Goal: Task Accomplishment & Management: Use online tool/utility

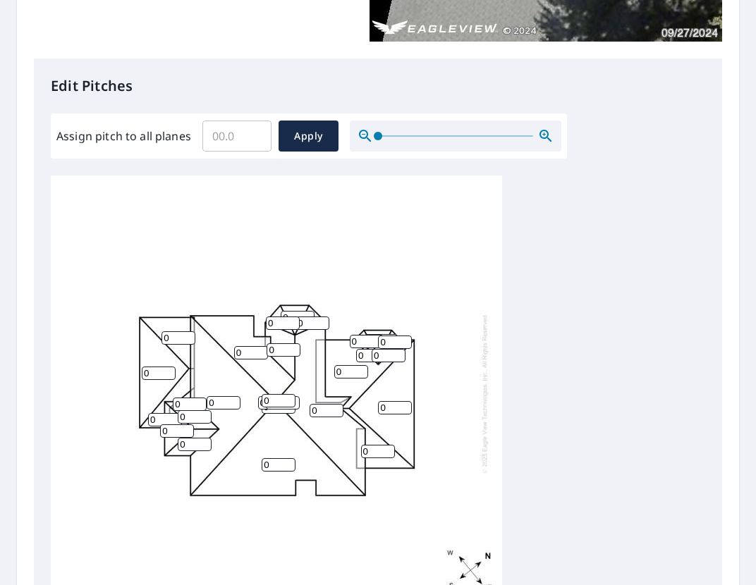
scroll to position [331, 0]
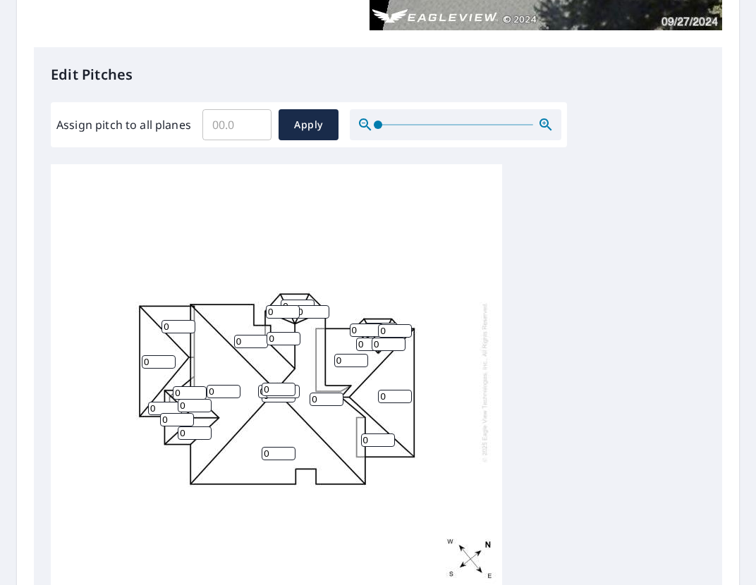
drag, startPoint x: 345, startPoint y: 354, endPoint x: 317, endPoint y: 352, distance: 28.3
click at [317, 352] on div "0 0 0 0 0 0 0 0 0 0 0 0 0 0 0 0 0 0 0 0 0 0 0 0 0 0 0" at bounding box center [276, 382] width 451 height 443
type input "8"
click at [460, 358] on div "0 0 0 0 8 0 0 0 0 0 0 0 0 0 0 0 0 0 0 0 0 0 0 0 0 0 0" at bounding box center [276, 382] width 451 height 443
drag, startPoint x: 376, startPoint y: 434, endPoint x: 346, endPoint y: 433, distance: 30.3
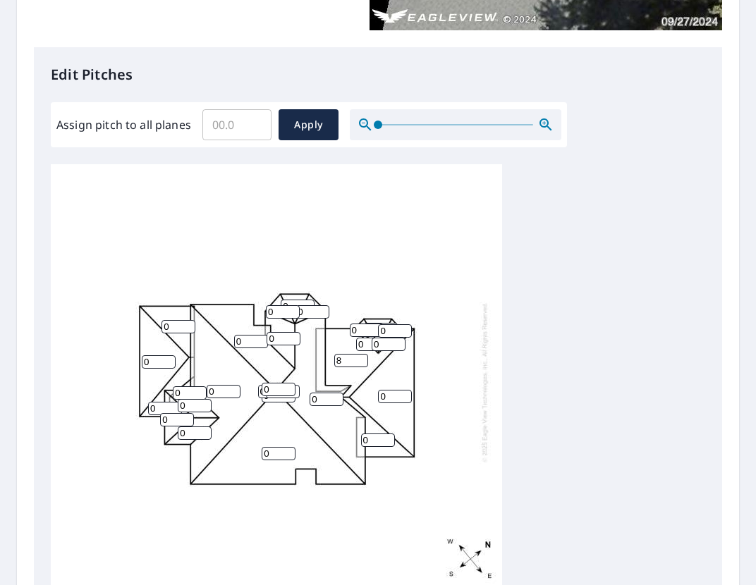
click at [346, 433] on div "0 0 0 0 8 0 0 0 0 0 0 0 0 0 0 0 0 0 0 0 0 0 0 0 0 0 0" at bounding box center [276, 382] width 451 height 443
type input "8"
click at [458, 430] on div "0 0 0 0 8 0 0 8 0 0 0 0 0 0 0 0 0 0 0 0 0 0 0 0 0 0 0" at bounding box center [276, 382] width 451 height 443
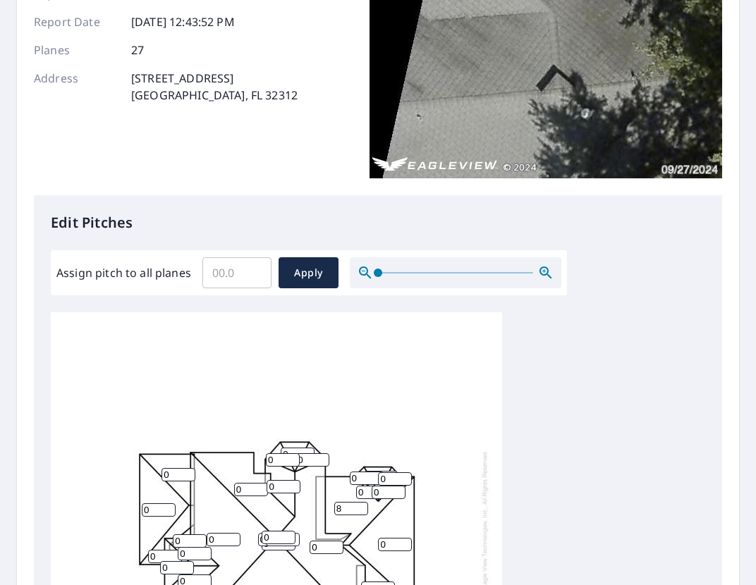
scroll to position [305, 0]
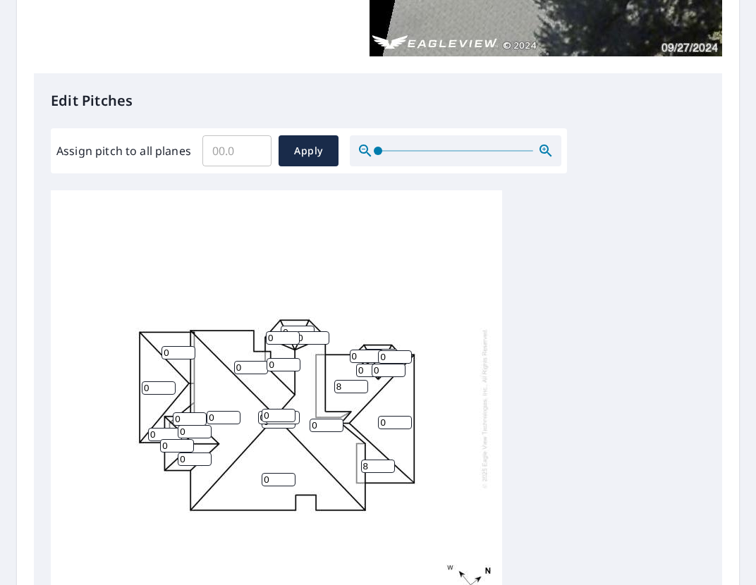
drag, startPoint x: 321, startPoint y: 421, endPoint x: 283, endPoint y: 419, distance: 38.1
click at [283, 419] on div "0 0 0 0 8 0 0 8 0 0 0 0 0 0 0 0 0 0 0 0 0 0 0 0 0 0 0" at bounding box center [276, 408] width 451 height 443
type input "5"
drag, startPoint x: 252, startPoint y: 473, endPoint x: 240, endPoint y: 471, distance: 12.2
click at [240, 471] on div "0 0 5 0 8 0 0 8 0 0 0 0 0 0 0 0 0 0 0 0 0 0 0 0 0 0 0" at bounding box center [276, 408] width 451 height 443
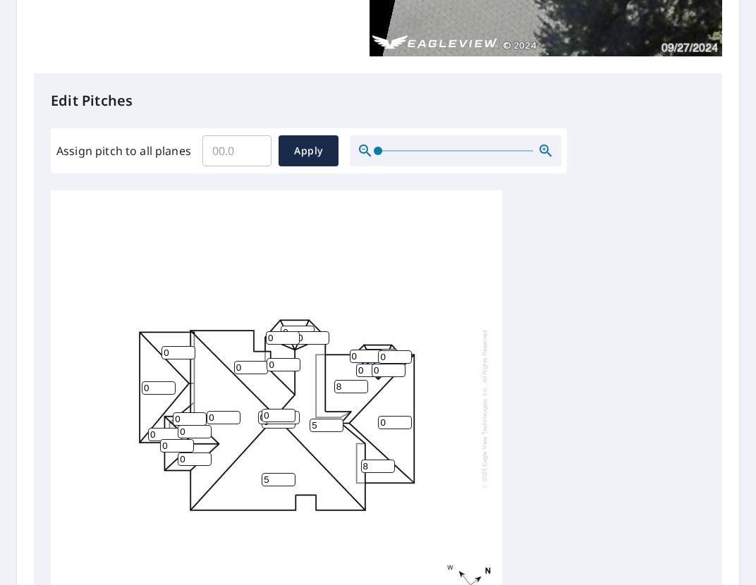
type input "5"
drag, startPoint x: 253, startPoint y: 363, endPoint x: 219, endPoint y: 360, distance: 34.7
click at [219, 360] on div "5 0 5 0 8 0 0 8 0 0 0 0 0 0 0 0 0 0 0 0 0 0 0 0 0 0 0" at bounding box center [276, 408] width 451 height 443
type input "5"
drag, startPoint x: 276, startPoint y: 360, endPoint x: 250, endPoint y: 357, distance: 25.5
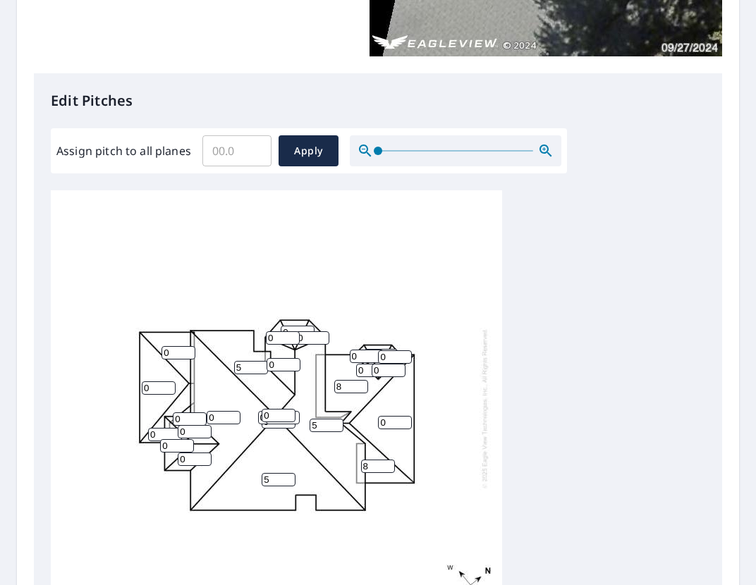
click at [250, 357] on div "5 0 5 0 8 5 0 8 0 0 0 0 0 0 0 0 0 0 0 0 0 0 0 0 0 0 0" at bounding box center [276, 408] width 451 height 443
type input "5"
drag, startPoint x: 224, startPoint y: 410, endPoint x: 190, endPoint y: 409, distance: 33.9
click at [190, 409] on div "5 0 5 0 8 5 0 8 0 5 0 0 0 0 0 0 0 0 0 0 0 0 0 0 0 0 0" at bounding box center [276, 408] width 451 height 443
type input "5"
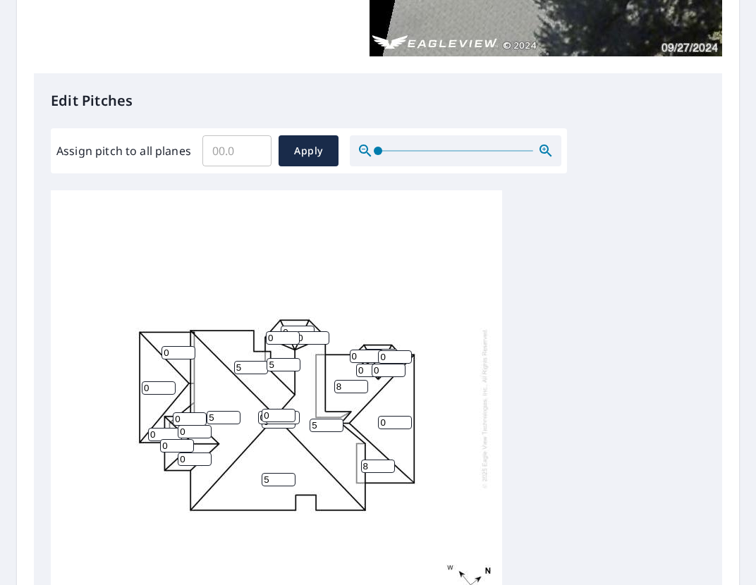
click at [271, 409] on input "0" at bounding box center [279, 415] width 34 height 13
drag, startPoint x: 275, startPoint y: 412, endPoint x: 233, endPoint y: 403, distance: 42.6
click at [233, 403] on div "5 5 5 0 8 5 0 8 0 5 0 0 0 0 0 0 0 0 0 0 0 0 0 0 0 0 05" at bounding box center [276, 408] width 451 height 443
type input "5"
click at [260, 412] on input "0" at bounding box center [275, 417] width 34 height 13
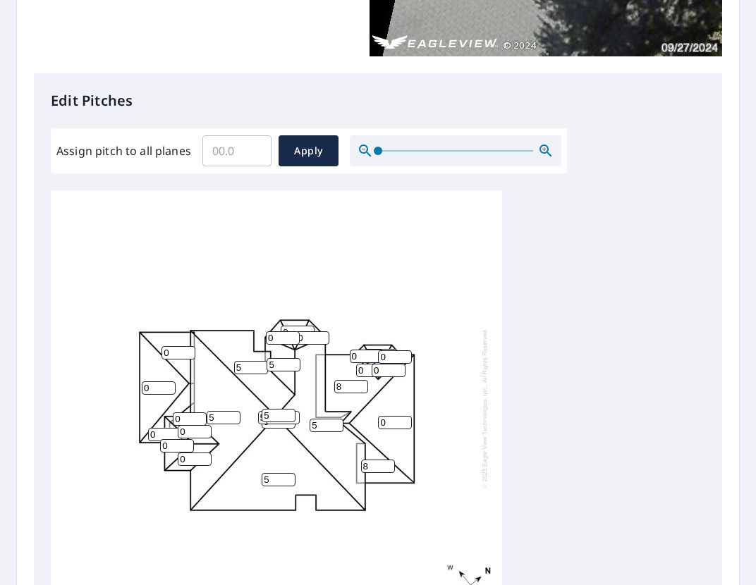
type input "5"
click at [275, 419] on input "0" at bounding box center [279, 421] width 34 height 13
type input "5"
click at [291, 420] on div "5 5 5 0 8 5 0 8 0 5 0 0 0 0 0 0 0 0 0 0 0 0 0 5 5 0 5" at bounding box center [276, 408] width 451 height 443
click at [282, 419] on input "5" at bounding box center [279, 421] width 34 height 13
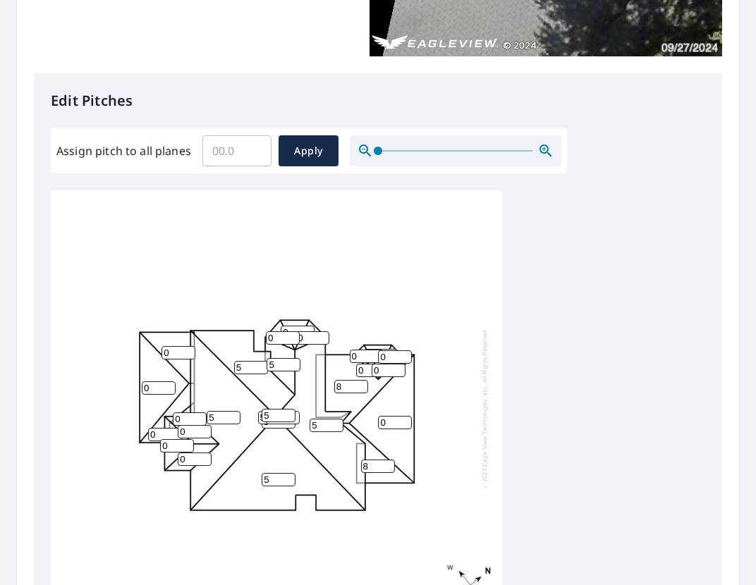
click at [281, 416] on input "0" at bounding box center [283, 417] width 34 height 13
type input "5"
click at [279, 446] on div "5 5 5 0 8 5 0 8 0 5 0 0 0 0 0 0 0 0 0 0 0 0 0 5 5 5 5" at bounding box center [276, 408] width 451 height 443
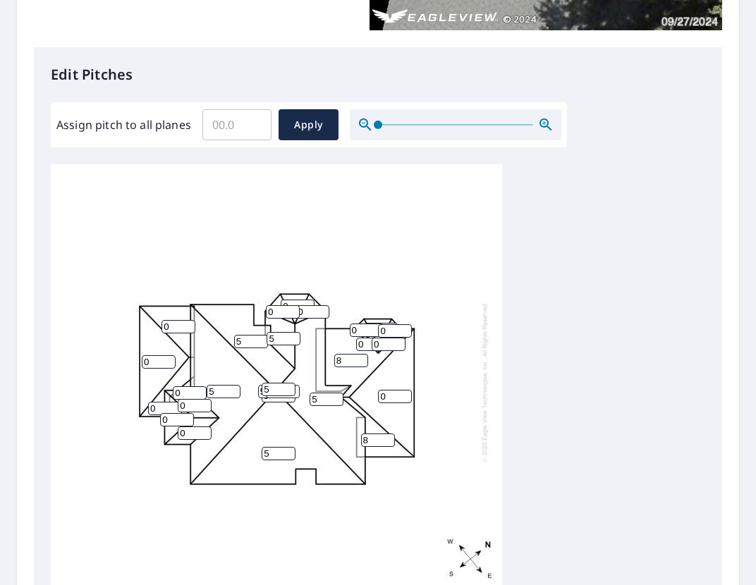
scroll to position [8, 0]
drag, startPoint x: 366, startPoint y: 325, endPoint x: 333, endPoint y: 321, distance: 33.3
click at [333, 321] on div "5 5 5 0 8 5 0 8 0 5 0 0 0 0 0 0 0 0 0 0 0 0 0 5 5 5 5" at bounding box center [276, 382] width 451 height 443
type input "8"
drag, startPoint x: 366, startPoint y: 337, endPoint x: 345, endPoint y: 336, distance: 20.5
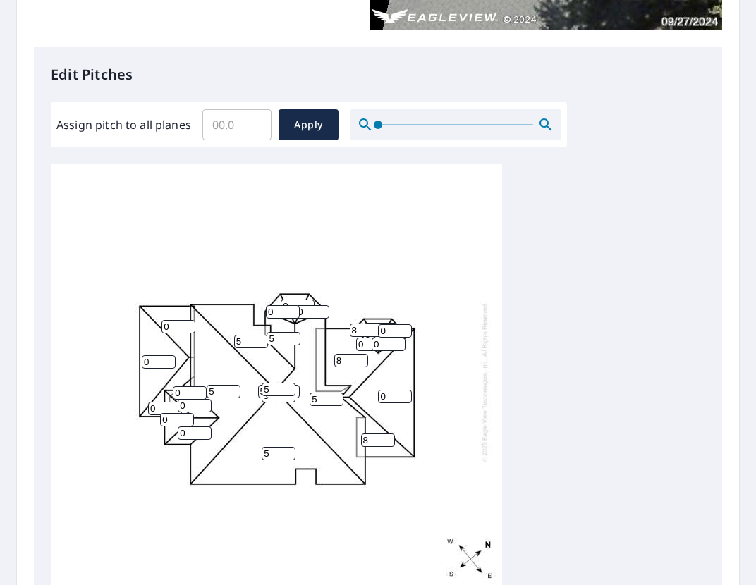
click at [345, 336] on div "5 5 5 0 8 5 0 8 0 5 0 0 0 0 0 0 0 0 0 8 0 0 0 5 5 5 5" at bounding box center [276, 382] width 451 height 443
type input "8"
drag, startPoint x: 385, startPoint y: 341, endPoint x: 367, endPoint y: 338, distance: 18.7
click at [367, 338] on div "5 5 5 0 8 5 0 8 0 5 0 0 0 0 0 0 0 0 0 8 0 8 0 5 5 5 5" at bounding box center [276, 382] width 451 height 443
type input "8"
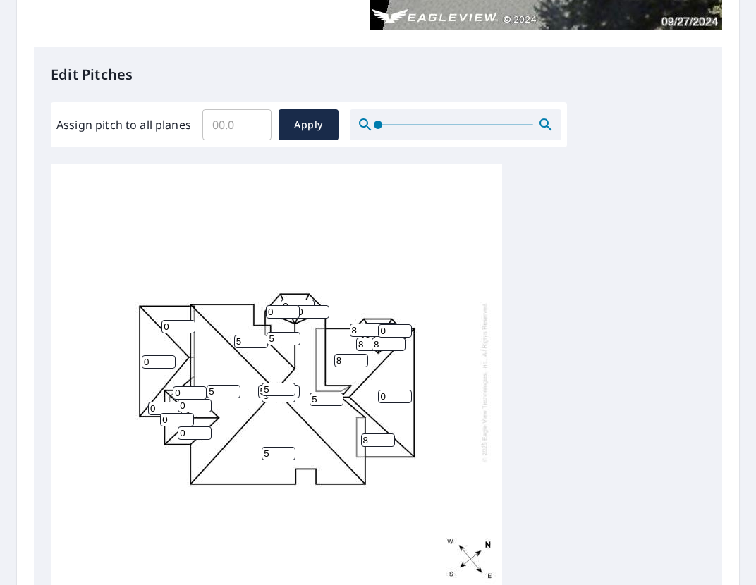
drag, startPoint x: 391, startPoint y: 327, endPoint x: 365, endPoint y: 324, distance: 25.6
click at [365, 324] on div "5 5 5 0 8 5 0 8 0 5 0 0 0 0 0 0 0 0 0 8 0 8 8 5 5 5 5" at bounding box center [276, 382] width 451 height 443
type input "8"
click at [431, 312] on div "5 5 5 0 8 5 0 8 0 5 0 0 0 0 0 0 0 0 0 8 8 8 8 5 5 5 5" at bounding box center [276, 382] width 451 height 443
drag, startPoint x: 396, startPoint y: 391, endPoint x: 309, endPoint y: 390, distance: 86.7
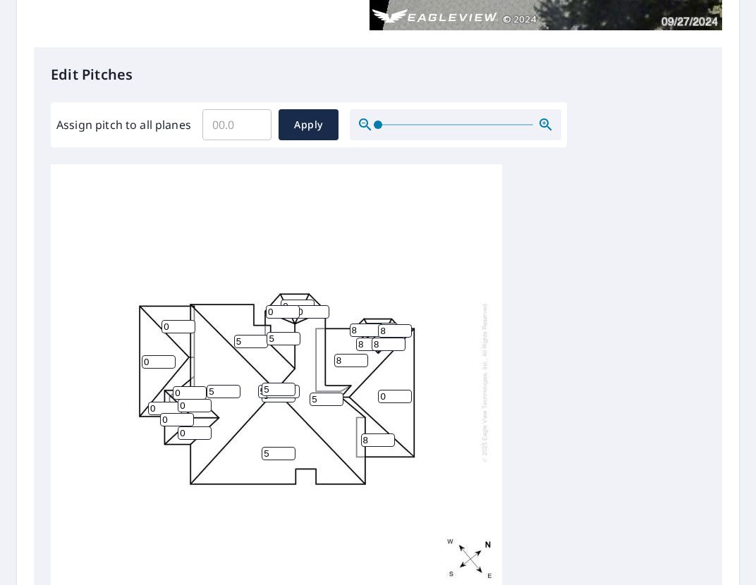
click at [310, 390] on div "5 5 5 0 8 5 0 8 0 5 0 0 0 0 0 0 0 0 0 8 8 8 8 5 5 5 5" at bounding box center [276, 382] width 451 height 443
type input "8"
click at [458, 384] on div "5 5 5 8 8 5 0 8 0 5 0 0 0 0 0 0 0 0 0 8 8 8 8 5 5 5 5" at bounding box center [276, 382] width 451 height 443
drag, startPoint x: 310, startPoint y: 307, endPoint x: 252, endPoint y: 302, distance: 58.0
click at [252, 302] on div "5 5 5 8 8 5 0 8 0 5 0 0 0 0 0 0 0 0 0 8 8 8 8 5 5 5 5" at bounding box center [276, 382] width 451 height 443
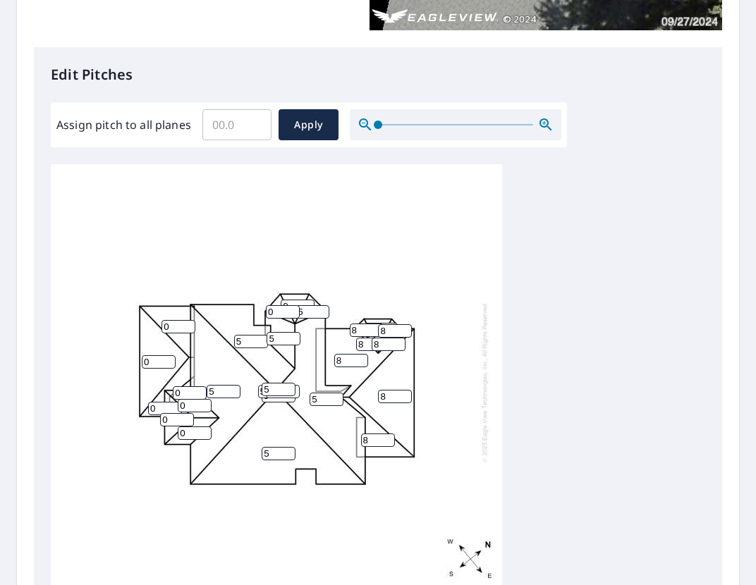
type input "5"
drag, startPoint x: 269, startPoint y: 305, endPoint x: 230, endPoint y: 300, distance: 39.1
click at [229, 300] on div "5 5 5 8 8 5 0 8 0 5 0 0 0 0 0 5 0 0 0 8 8 8 8 5 5 5 5" at bounding box center [276, 382] width 451 height 443
type input "5"
click at [290, 300] on input "0" at bounding box center [298, 306] width 34 height 13
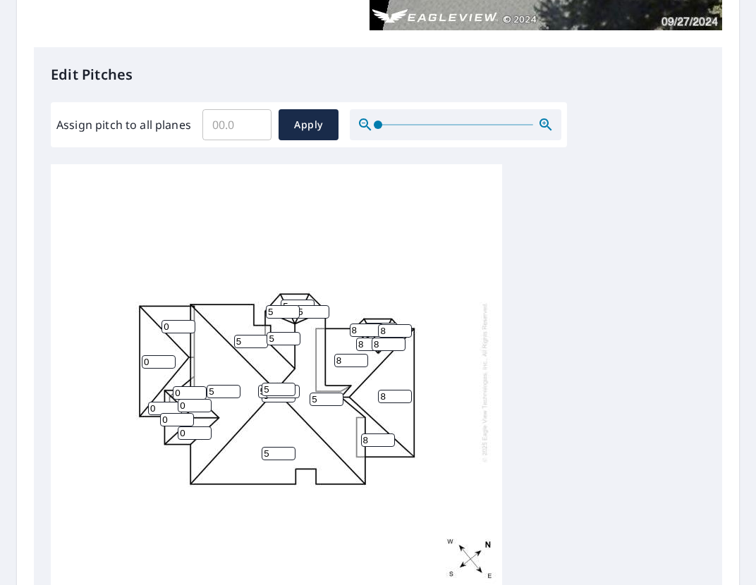
type input "5"
click at [223, 474] on div "5 5 5 8 8 5 0 8 0 5 0 0 0 0 5 5 5 0 0 8 8 8 8 5 5 5 5" at bounding box center [276, 382] width 451 height 443
drag, startPoint x: 196, startPoint y: 429, endPoint x: 146, endPoint y: 429, distance: 50.1
click at [149, 429] on div "5 5 5 8 8 5 0 8 0 5 0 0 0 0 5 5 5 0 0 8 8 8 8 5 5 5 5" at bounding box center [276, 382] width 451 height 443
drag, startPoint x: 186, startPoint y: 429, endPoint x: 147, endPoint y: 427, distance: 39.5
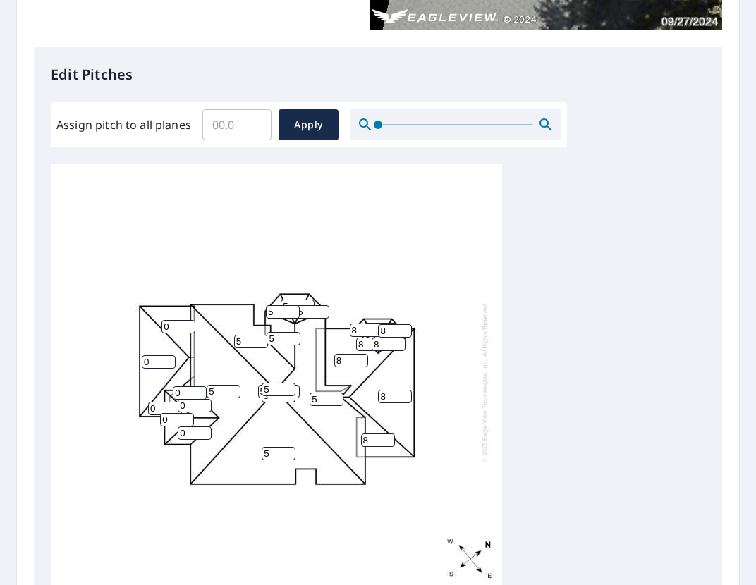
click at [147, 427] on div "5 5 5 8 8 5 0 8 0 5 0 0 0 0 5 5 5 0 0 8 8 8 8 5 5 5 5" at bounding box center [276, 382] width 451 height 443
type input "5"
drag, startPoint x: 162, startPoint y: 415, endPoint x: 147, endPoint y: 412, distance: 15.8
click at [147, 412] on div "5 5 5 8 8 5 0 8 0 5 0 0 0 5 5 5 5 0 0 8 8 8 8 5 5 5 5" at bounding box center [276, 382] width 451 height 443
type input "5"
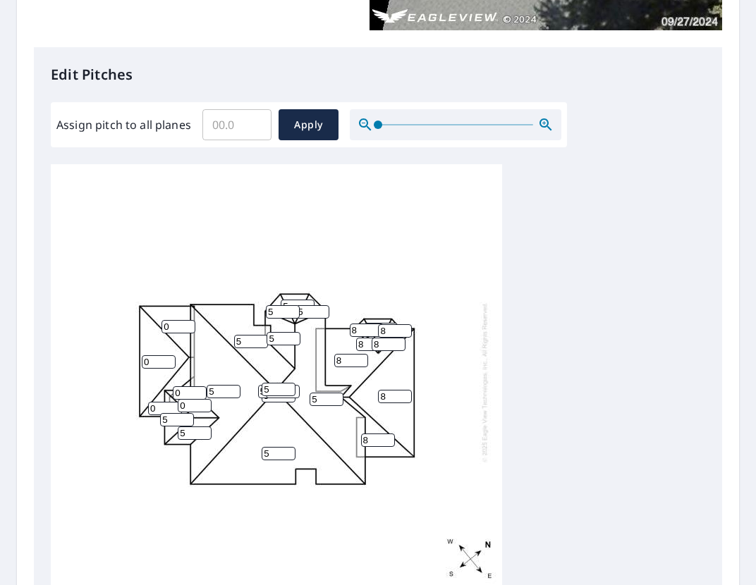
drag, startPoint x: 159, startPoint y: 405, endPoint x: 138, endPoint y: 401, distance: 21.4
click at [138, 401] on div "5 5 5 8 8 5 0 8 0 5 0 5 0 5 5 5 5 0 0 8 8 8 8 5 5 5 5" at bounding box center [276, 382] width 451 height 443
type input "5"
drag, startPoint x: 193, startPoint y: 401, endPoint x: 164, endPoint y: 400, distance: 29.6
click at [164, 400] on div "5 5 5 8 8 5 0 8 0 5 5 5 0 5 5 5 5 0 0 8 8 8 8 5 5 5 5" at bounding box center [276, 382] width 451 height 443
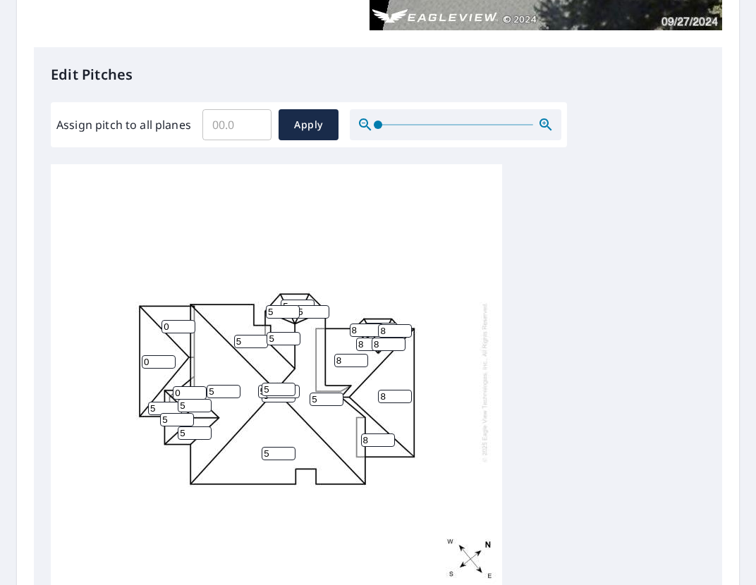
type input "5"
drag, startPoint x: 155, startPoint y: 388, endPoint x: 149, endPoint y: 382, distance: 8.0
click at [149, 387] on div "5 5 5 8 8 5 0 8 0 5 5 5 5 5 5 5 5 0 0 8 8 8 8 5 5 5 5" at bounding box center [276, 382] width 451 height 443
type input "5"
drag, startPoint x: 161, startPoint y: 355, endPoint x: 108, endPoint y: 349, distance: 54.0
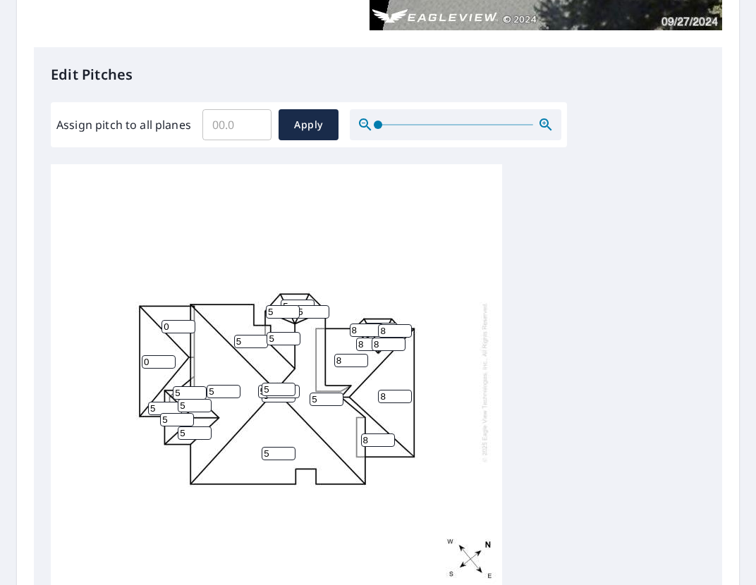
click at [109, 350] on div "5 5 5 8 8 5 0 8 0 5 5 5 5 5 5 5 5 0 5 8 8 8 8 5 5 5 5" at bounding box center [276, 382] width 451 height 443
type input "5"
drag, startPoint x: 176, startPoint y: 322, endPoint x: 114, endPoint y: 319, distance: 62.8
click at [122, 319] on div "5 5 5 8 8 5 5 8 0 5 5 5 5 5 5 5 5 0 5 8 8 8 8 5 5 5 5" at bounding box center [276, 382] width 451 height 443
type input "5"
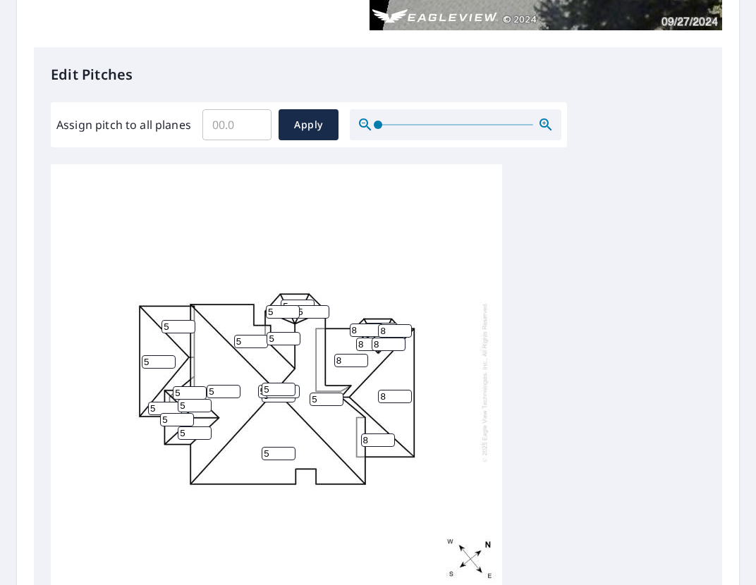
click at [190, 536] on div "5 5 5 8 8 5 5 8 5 5 5 5 5 5 5 5 5 0 5 8 8 8 8 5 5 5 5" at bounding box center [276, 382] width 451 height 443
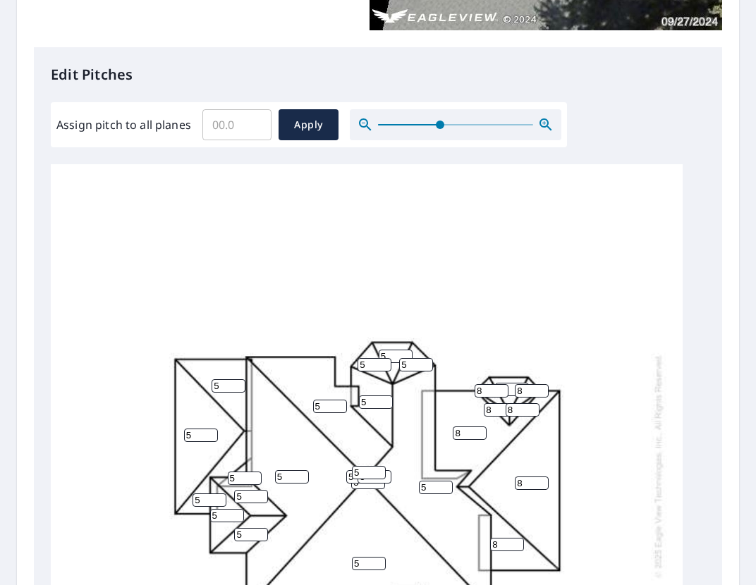
drag, startPoint x: 375, startPoint y: 125, endPoint x: 398, endPoint y: 127, distance: 23.4
click at [436, 127] on span at bounding box center [440, 125] width 8 height 8
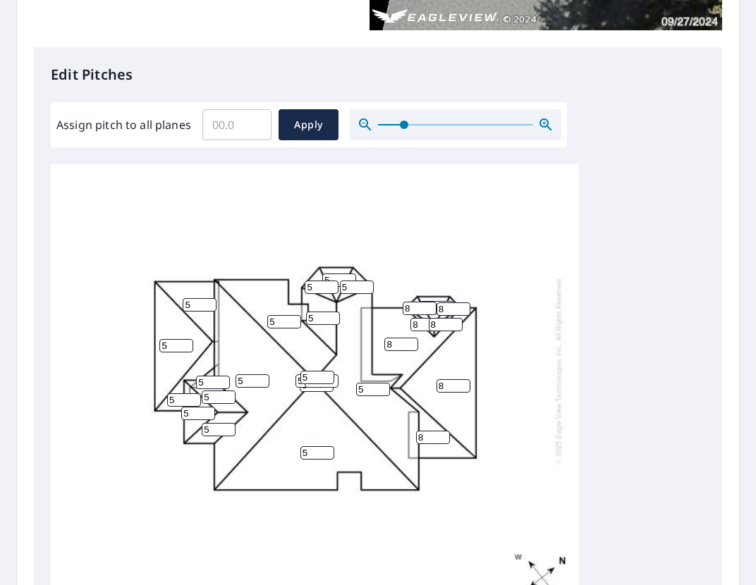
scroll to position [85, 0]
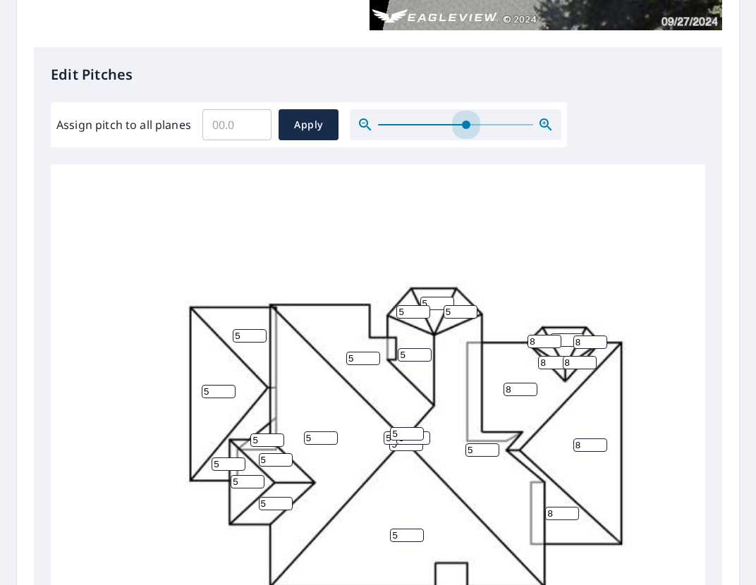
drag, startPoint x: 400, startPoint y: 125, endPoint x: 467, endPoint y: 145, distance: 69.8
click at [467, 129] on span at bounding box center [466, 125] width 8 height 8
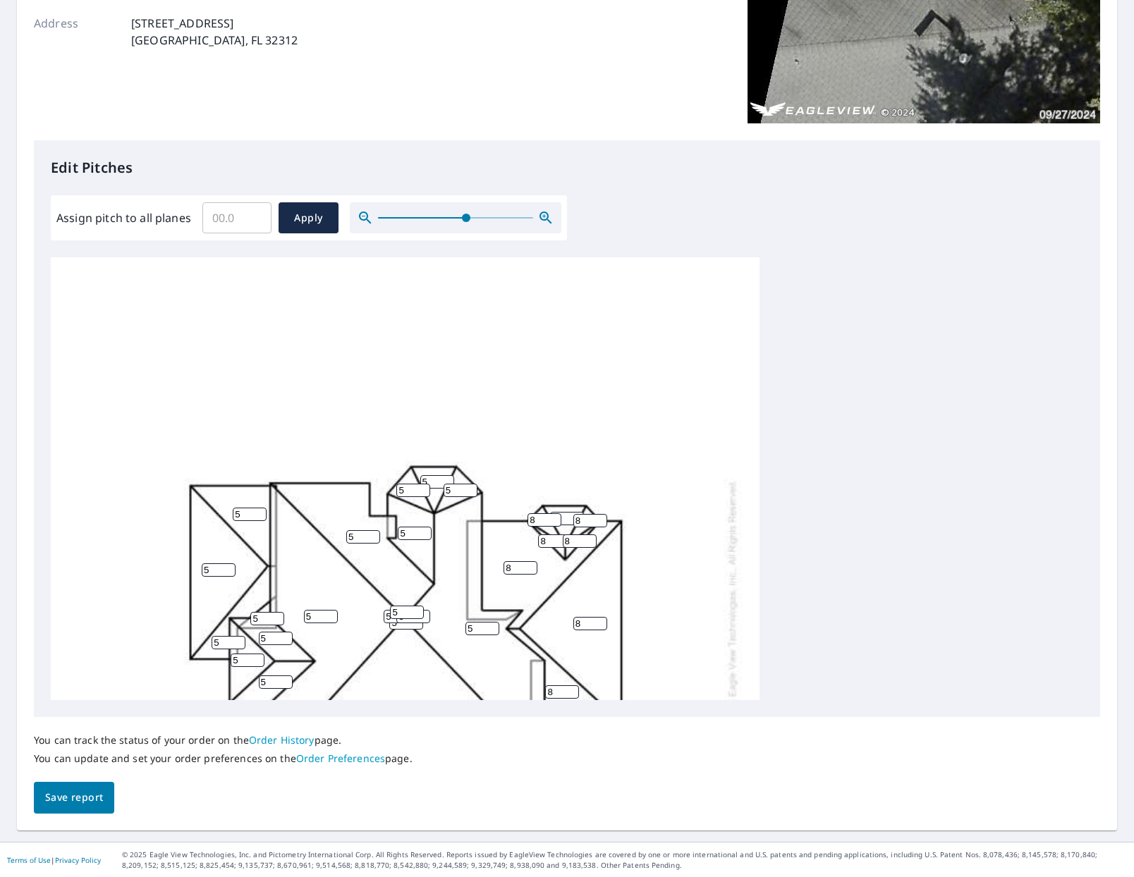
scroll to position [266, 0]
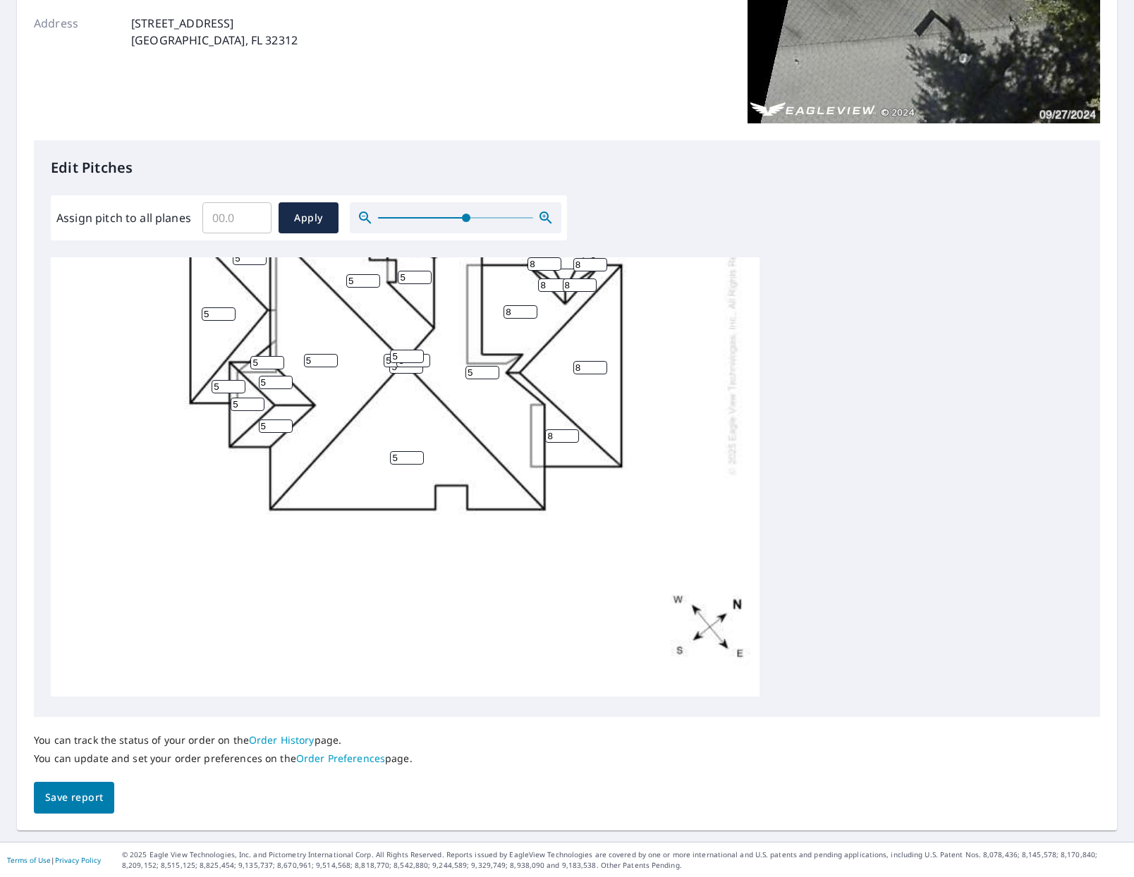
click at [75, 806] on button "Save report" at bounding box center [74, 798] width 80 height 32
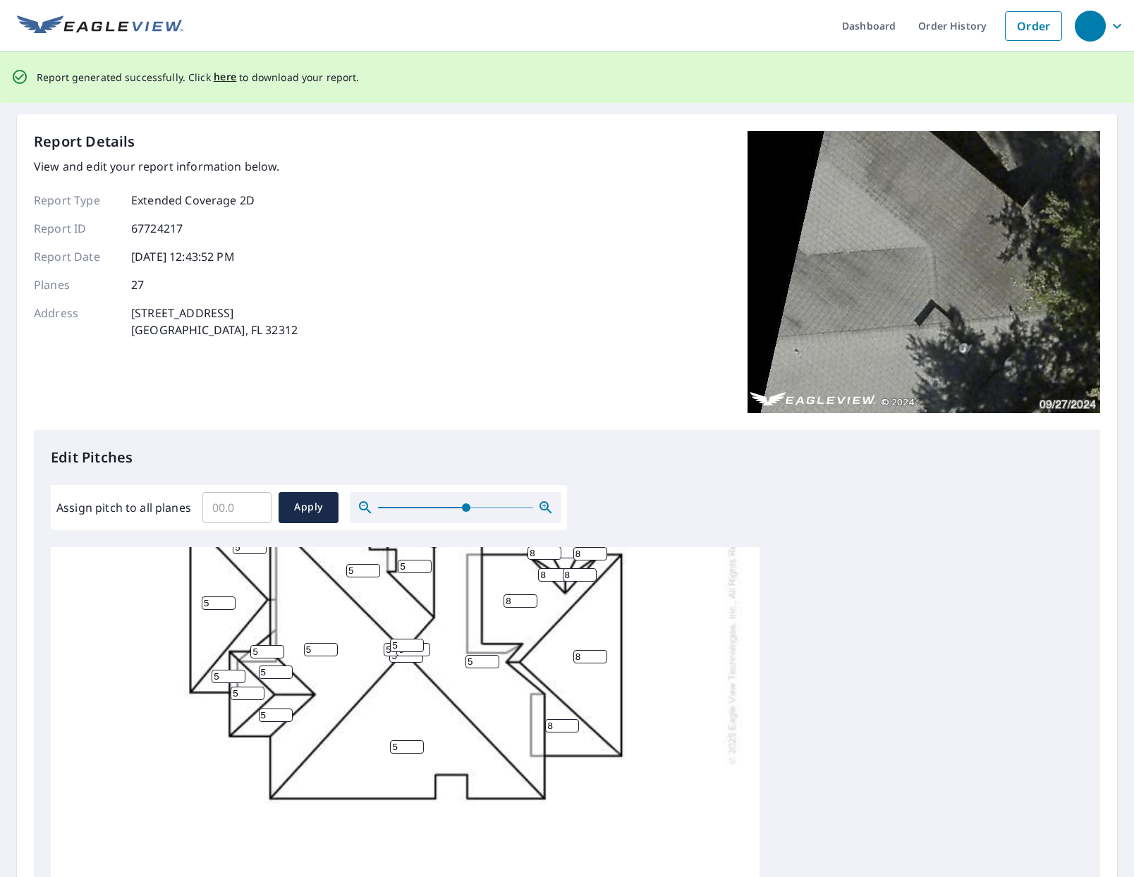
scroll to position [0, 0]
click at [223, 78] on span "here" at bounding box center [225, 77] width 23 height 18
